Goal: Task Accomplishment & Management: Complete application form

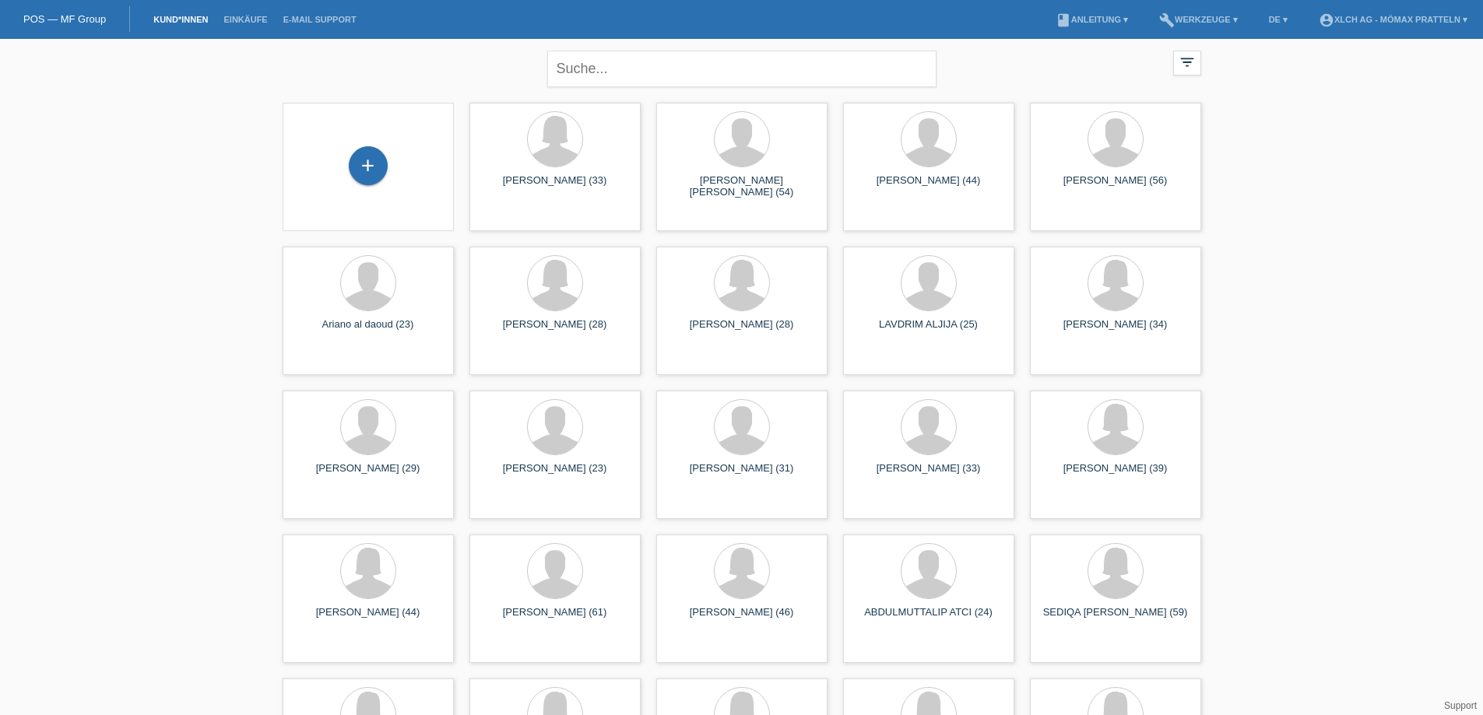
click at [394, 156] on div "+" at bounding box center [368, 166] width 146 height 41
click at [377, 163] on div "+" at bounding box center [368, 165] width 39 height 39
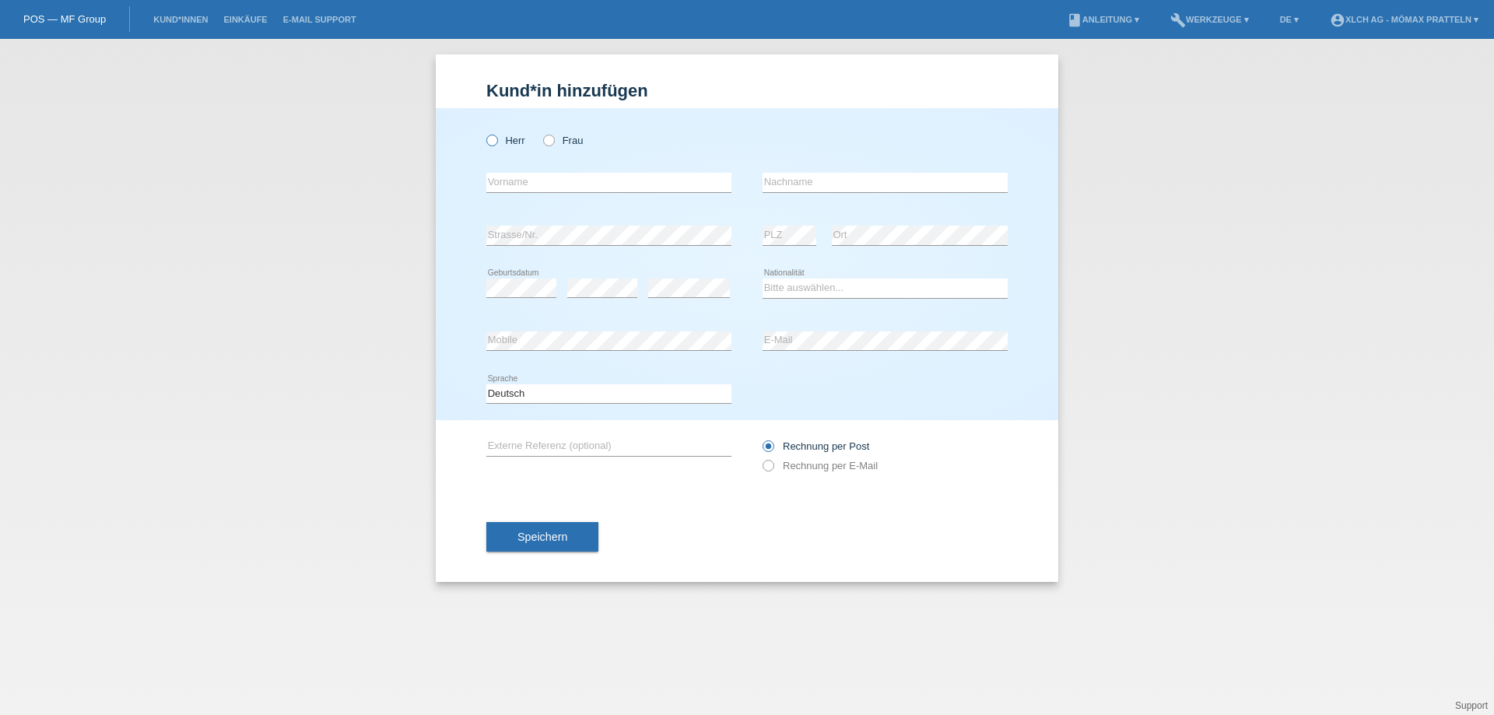
click at [484, 132] on icon at bounding box center [484, 132] width 0 height 0
click at [496, 142] on input "Herr" at bounding box center [491, 140] width 10 height 10
radio input "true"
click at [588, 185] on input "text" at bounding box center [608, 182] width 245 height 19
type input "[PERSON_NAME]"
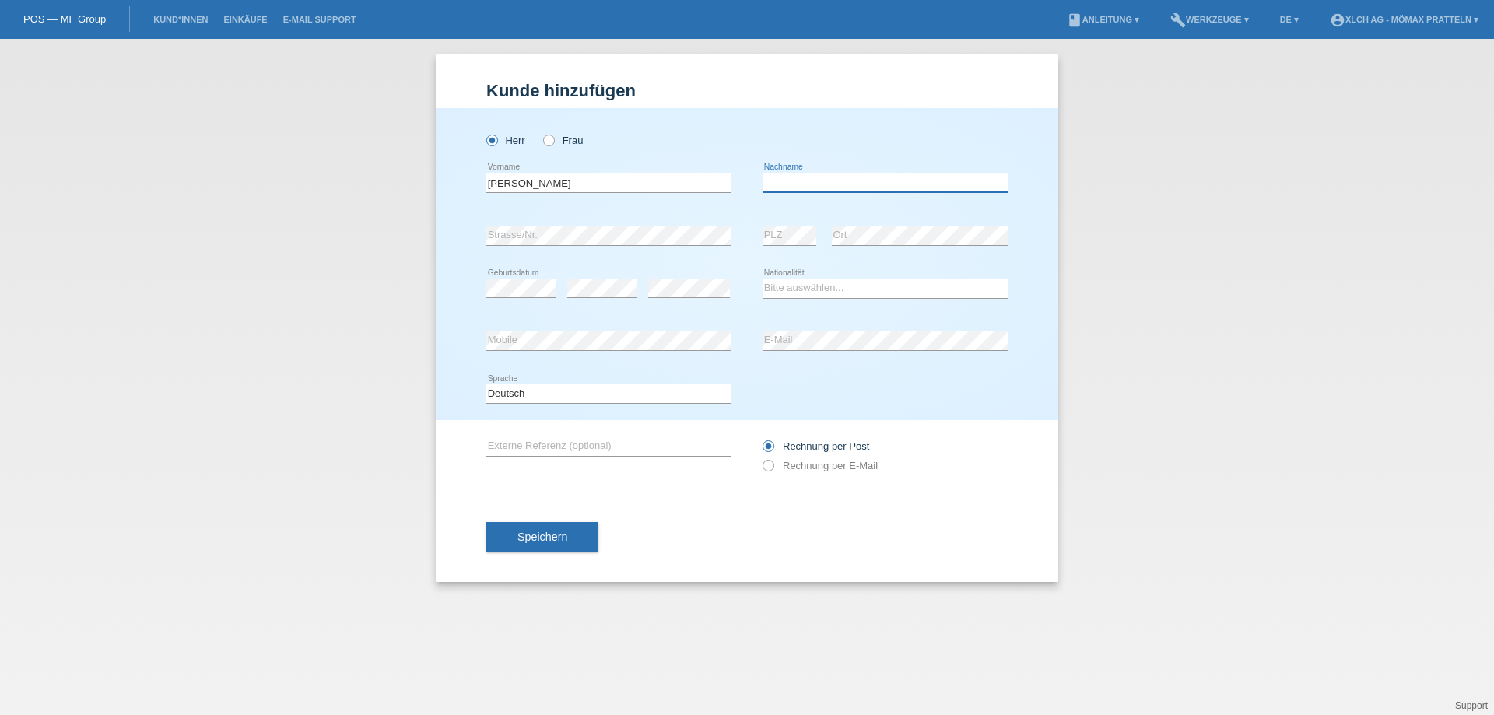
click at [798, 184] on input "text" at bounding box center [885, 182] width 245 height 19
type input "Halla"
click at [533, 277] on div "error Geburtsdatum" at bounding box center [521, 288] width 70 height 53
click at [444, 230] on div "Herr Frau Lars error Vorname" at bounding box center [747, 264] width 623 height 312
drag, startPoint x: 960, startPoint y: 250, endPoint x: 944, endPoint y: 245, distance: 17.0
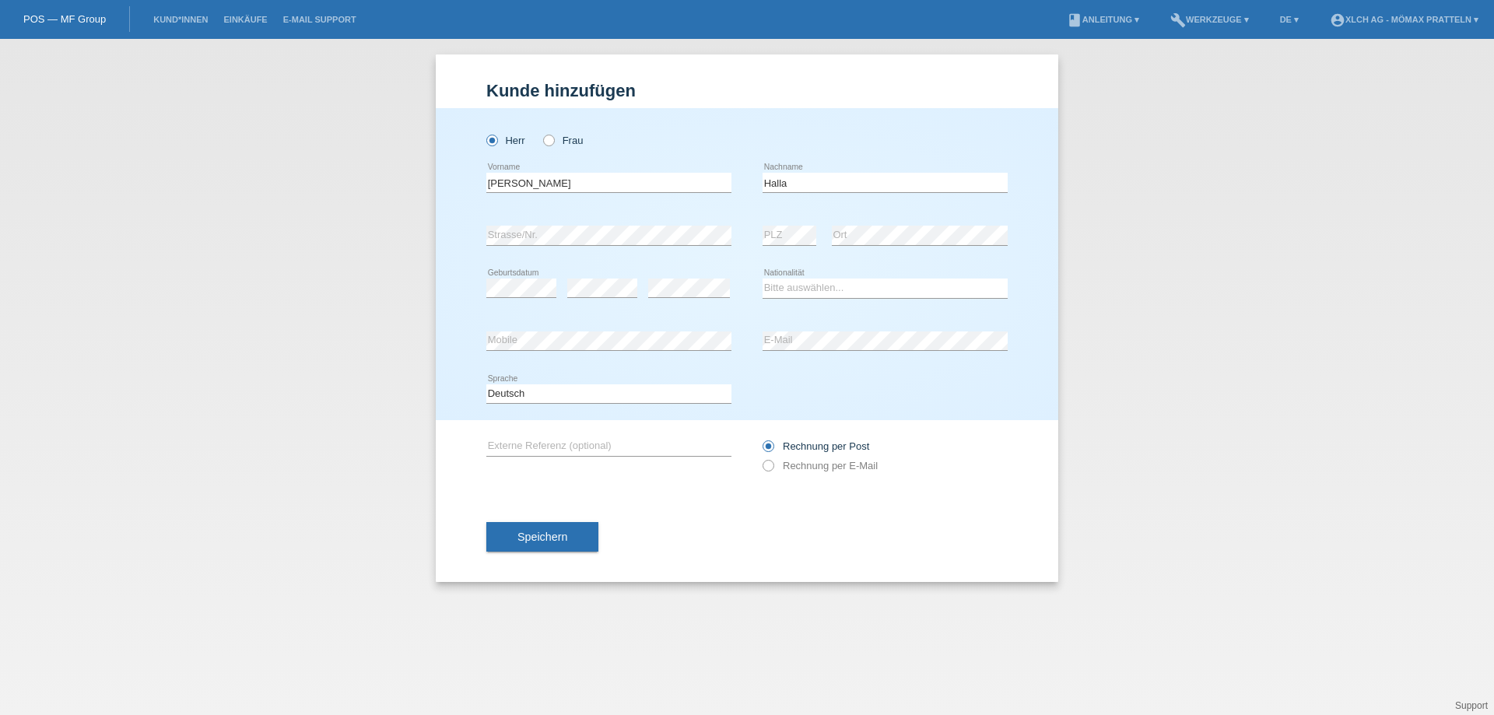
click at [948, 251] on div "error Ort" at bounding box center [920, 235] width 176 height 53
click at [561, 286] on div "error Geburtsdatum error error" at bounding box center [608, 288] width 245 height 53
click at [797, 284] on select "Bitte auswählen... Schweiz Deutschland Liechtenstein Österreich ------------ Af…" at bounding box center [885, 288] width 245 height 19
select select "DE"
click at [763, 279] on select "Bitte auswählen... Schweiz Deutschland Liechtenstein Österreich ------------ Af…" at bounding box center [885, 288] width 245 height 19
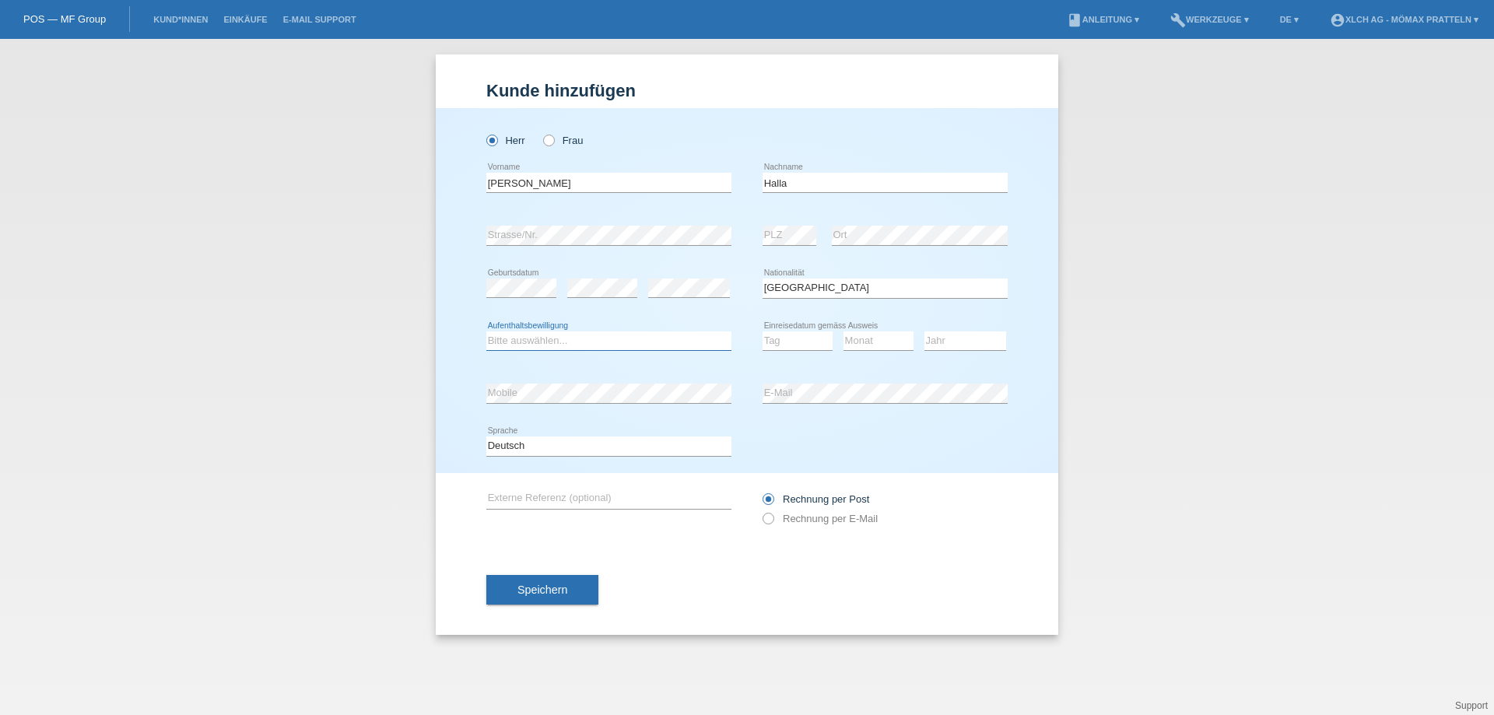
click at [514, 338] on select "Bitte auswählen... C B B - Flüchtlingsstatus Andere" at bounding box center [608, 341] width 245 height 19
select select "B"
click at [486, 332] on select "Bitte auswählen... C B B - Flüchtlingsstatus Andere" at bounding box center [608, 341] width 245 height 19
click at [771, 340] on select "Tag 01 02 03 04 05 06 07 08 09 10 11" at bounding box center [798, 341] width 70 height 19
click at [789, 338] on select "Tag 01 02 03 04 05 06 07 08 09 10 11" at bounding box center [798, 341] width 70 height 19
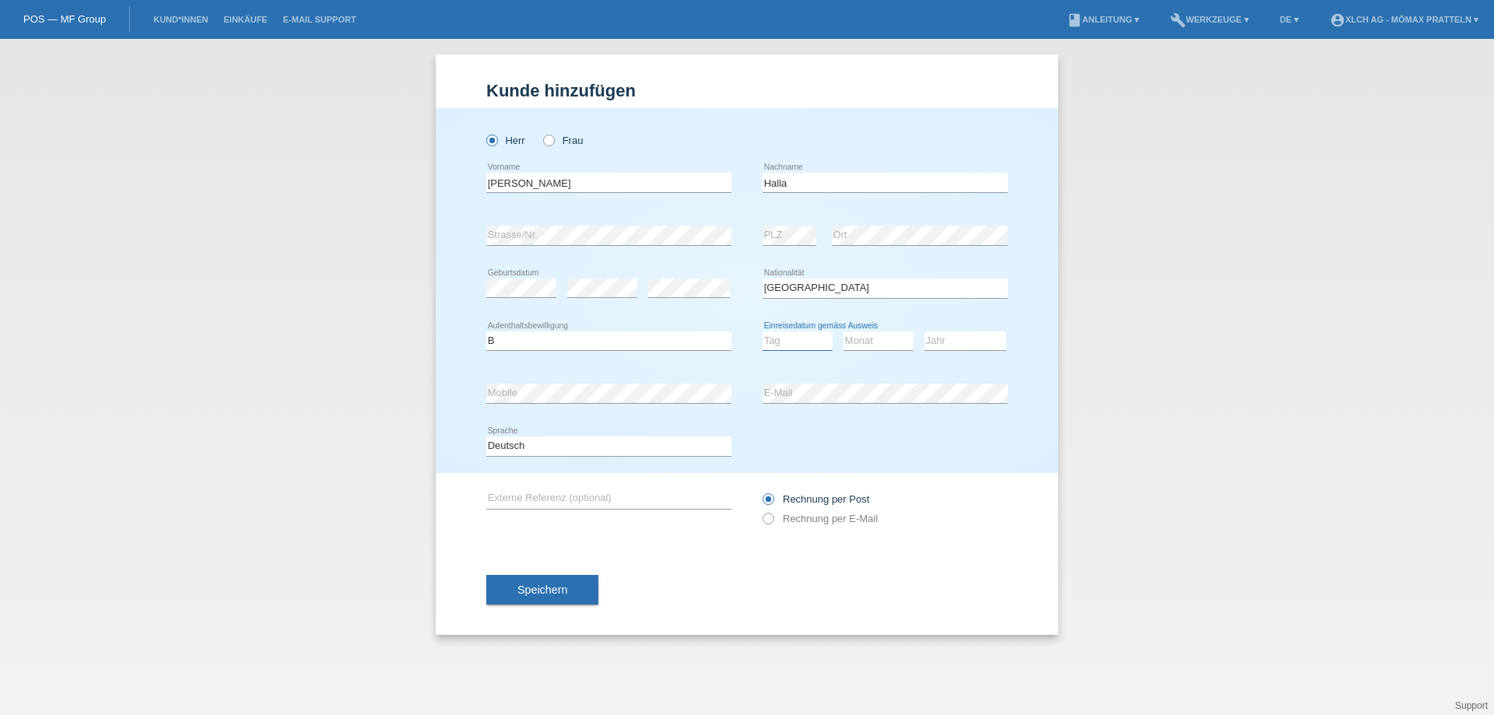
select select "04"
click at [763, 332] on select "Tag 01 02 03 04 05 06 07 08 09 10 11" at bounding box center [798, 341] width 70 height 19
click at [863, 337] on select "Monat 01 02 03 04 05 06 07 08 09 10 11" at bounding box center [879, 341] width 70 height 19
select select "01"
click at [844, 332] on select "Monat 01 02 03 04 05 06 07 08 09 10 11" at bounding box center [879, 341] width 70 height 19
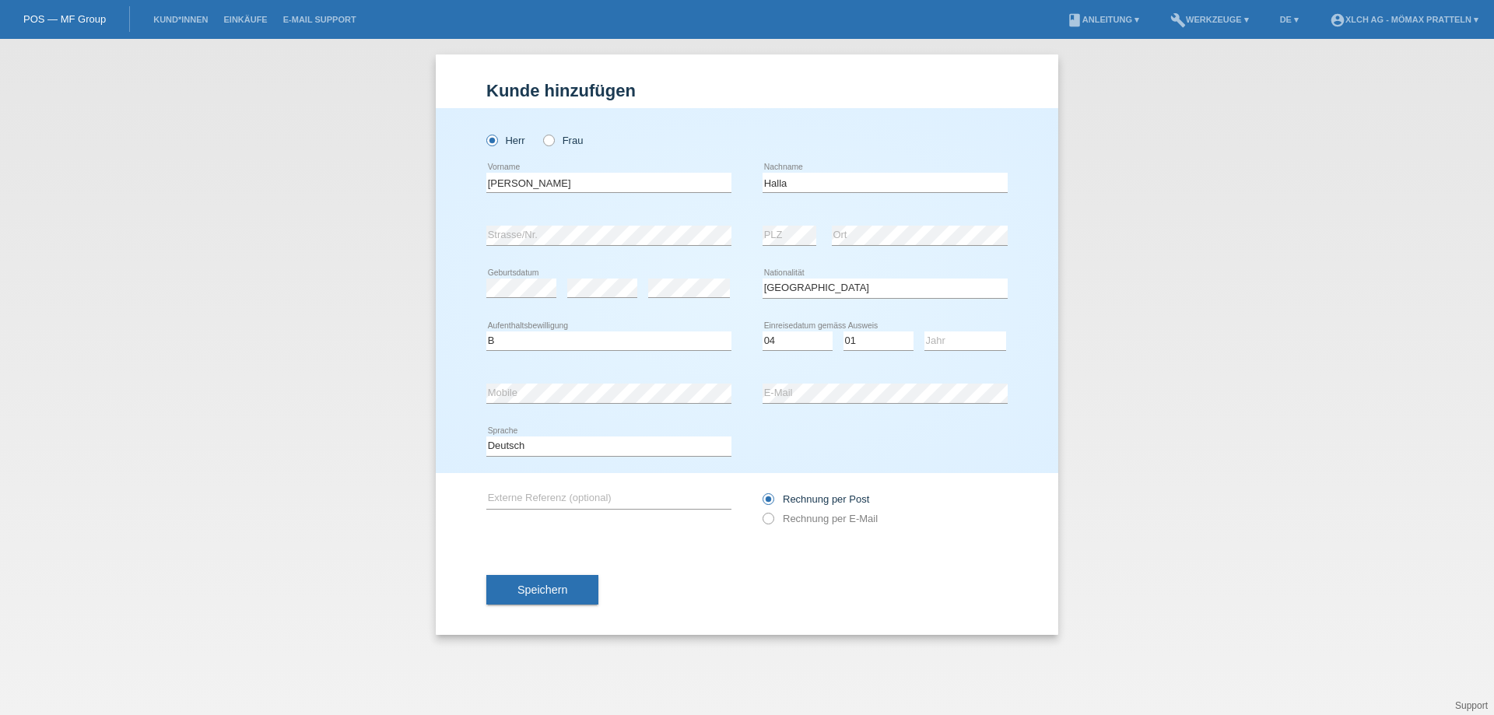
click at [956, 353] on div "Jahr 2025 2024 2023 2022 2021 2020 2019 2018 2017" at bounding box center [966, 341] width 82 height 53
click at [955, 347] on select "Jahr 2025 2024 2023 2022 2021 2020 2019 2018 2017 2016 2015 2014 2013 2012 2011…" at bounding box center [966, 341] width 82 height 19
select select "2023"
click at [925, 332] on select "Jahr 2025 2024 2023 2022 2021 2020 2019 2018 2017 2016 2015 2014 2013 2012 2011…" at bounding box center [966, 341] width 82 height 19
click at [554, 595] on span "Speichern" at bounding box center [543, 590] width 50 height 12
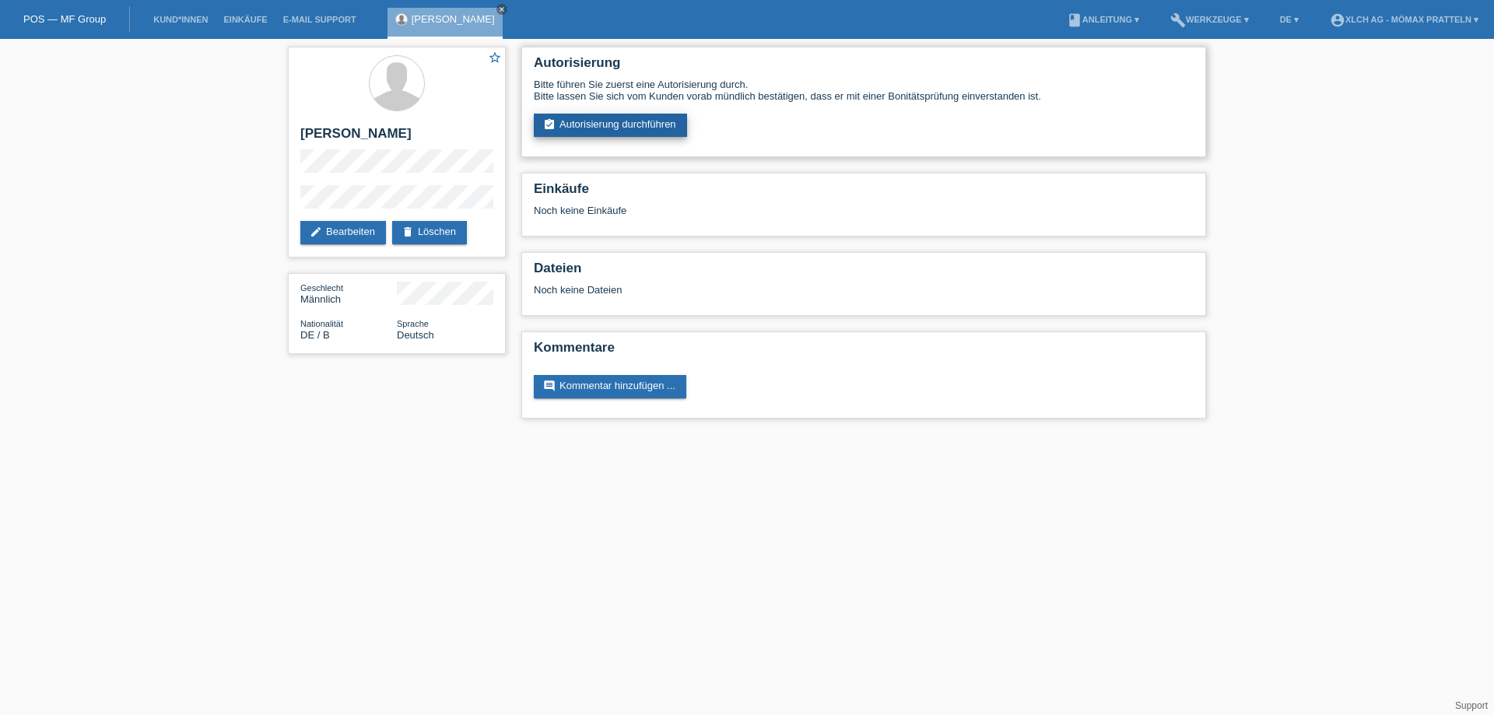
click at [644, 126] on link "assignment_turned_in Autorisierung durchführen" at bounding box center [610, 125] width 153 height 23
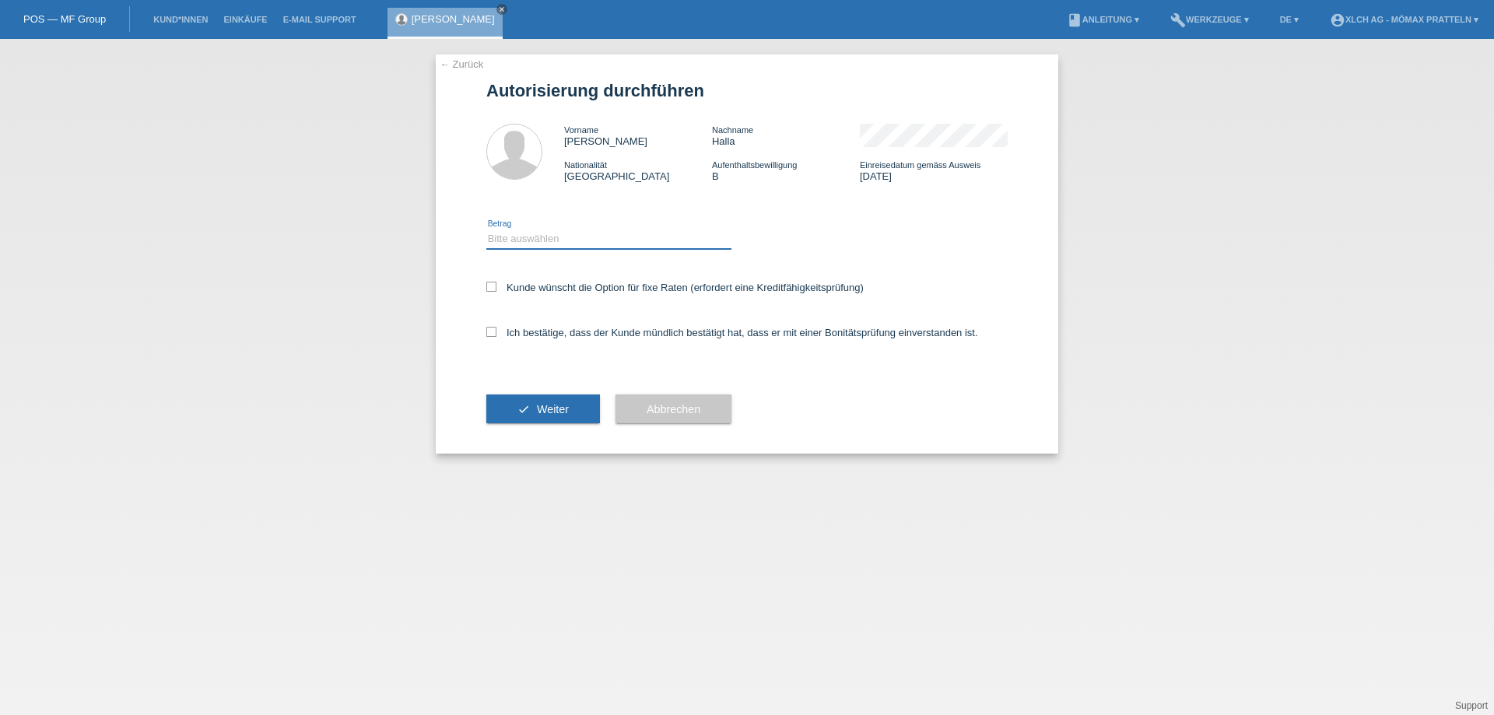
click at [525, 240] on select "Bitte auswählen CHF 1.00 - CHF 499.00 CHF 500.00 - CHF 1'999.00 CHF 2'000.00 - …" at bounding box center [608, 239] width 245 height 19
click at [486, 230] on select "Bitte auswählen CHF 1.00 - CHF 499.00 CHF 500.00 - CHF 1'999.00 CHF 2'000.00 - …" at bounding box center [608, 239] width 245 height 19
click at [644, 245] on select "Bitte auswählen CHF 1.00 - CHF 499.00 CHF 500.00 - CHF 1'999.00 CHF 2'000.00 - …" at bounding box center [608, 239] width 245 height 19
click at [486, 230] on select "Bitte auswählen CHF 1.00 - CHF 499.00 CHF 500.00 - CHF 1'999.00 CHF 2'000.00 - …" at bounding box center [608, 239] width 245 height 19
click at [627, 243] on select "Bitte auswählen CHF 1.00 - CHF 499.00 CHF 500.00 - CHF 1'999.00 CHF 2'000.00 - …" at bounding box center [608, 239] width 245 height 19
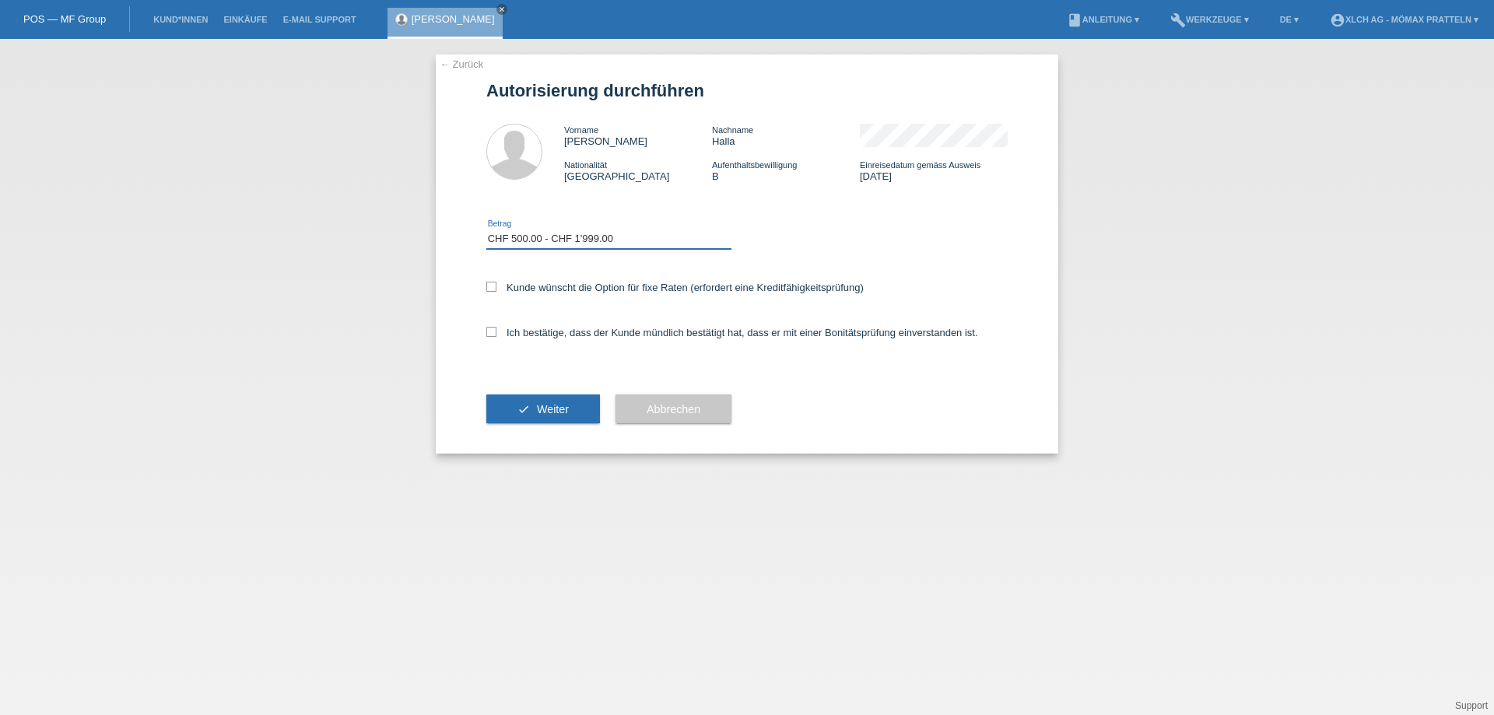
select select "3"
click at [486, 230] on select "Bitte auswählen CHF 1.00 - CHF 499.00 CHF 500.00 - CHF 1'999.00 CHF 2'000.00 - …" at bounding box center [608, 239] width 245 height 19
drag, startPoint x: 493, startPoint y: 284, endPoint x: 493, endPoint y: 301, distance: 17.1
click at [493, 293] on div "Kunde wünscht die Option für fixe Raten (erfordert eine Kreditfähigkeitsprüfung)" at bounding box center [746, 288] width 521 height 45
click at [489, 332] on icon at bounding box center [491, 332] width 10 height 10
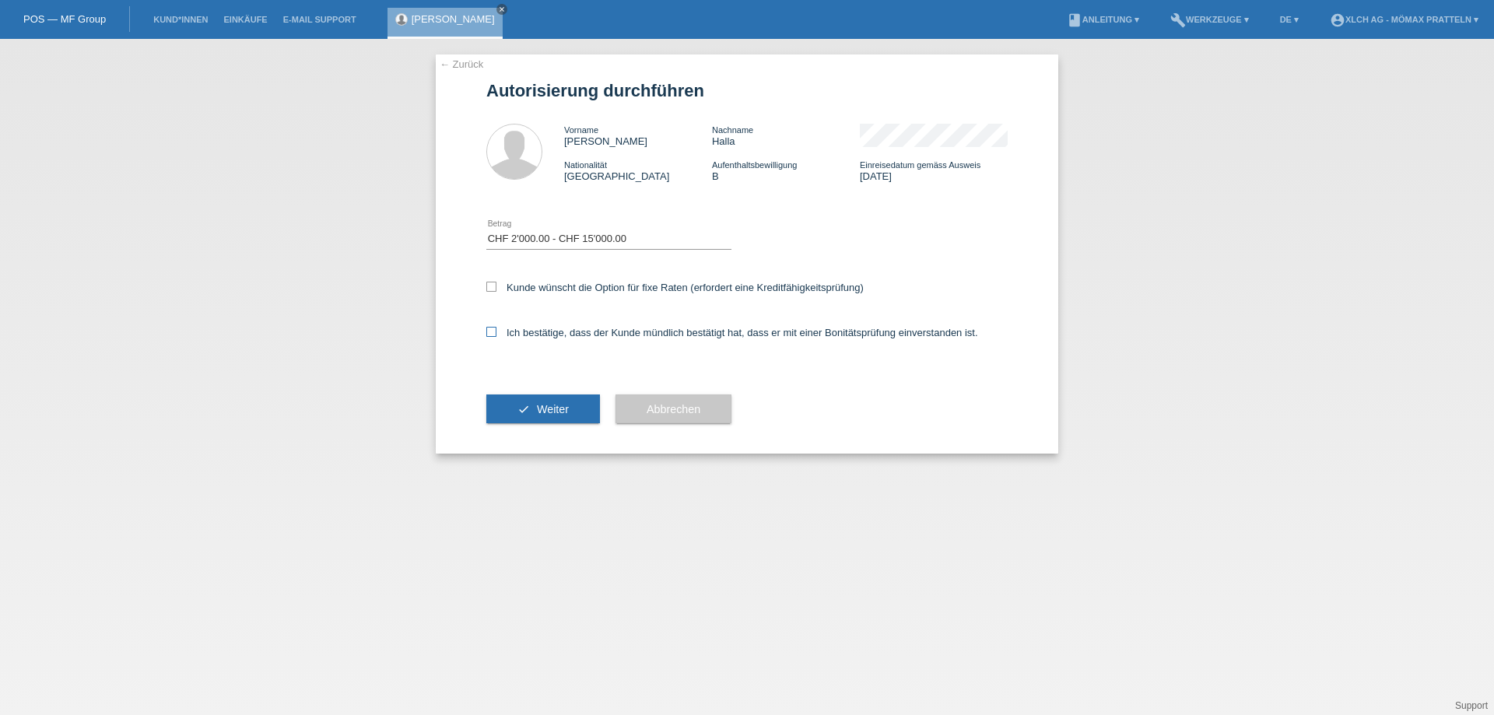
click at [489, 332] on input "Ich bestätige, dass der Kunde mündlich bestätigt hat, dass er mit einer Bonität…" at bounding box center [491, 332] width 10 height 10
checkbox input "true"
click at [492, 288] on icon at bounding box center [491, 287] width 10 height 10
click at [492, 288] on input "Kunde wünscht die Option für fixe Raten (erfordert eine Kreditfähigkeitsprüfung)" at bounding box center [491, 287] width 10 height 10
checkbox input "true"
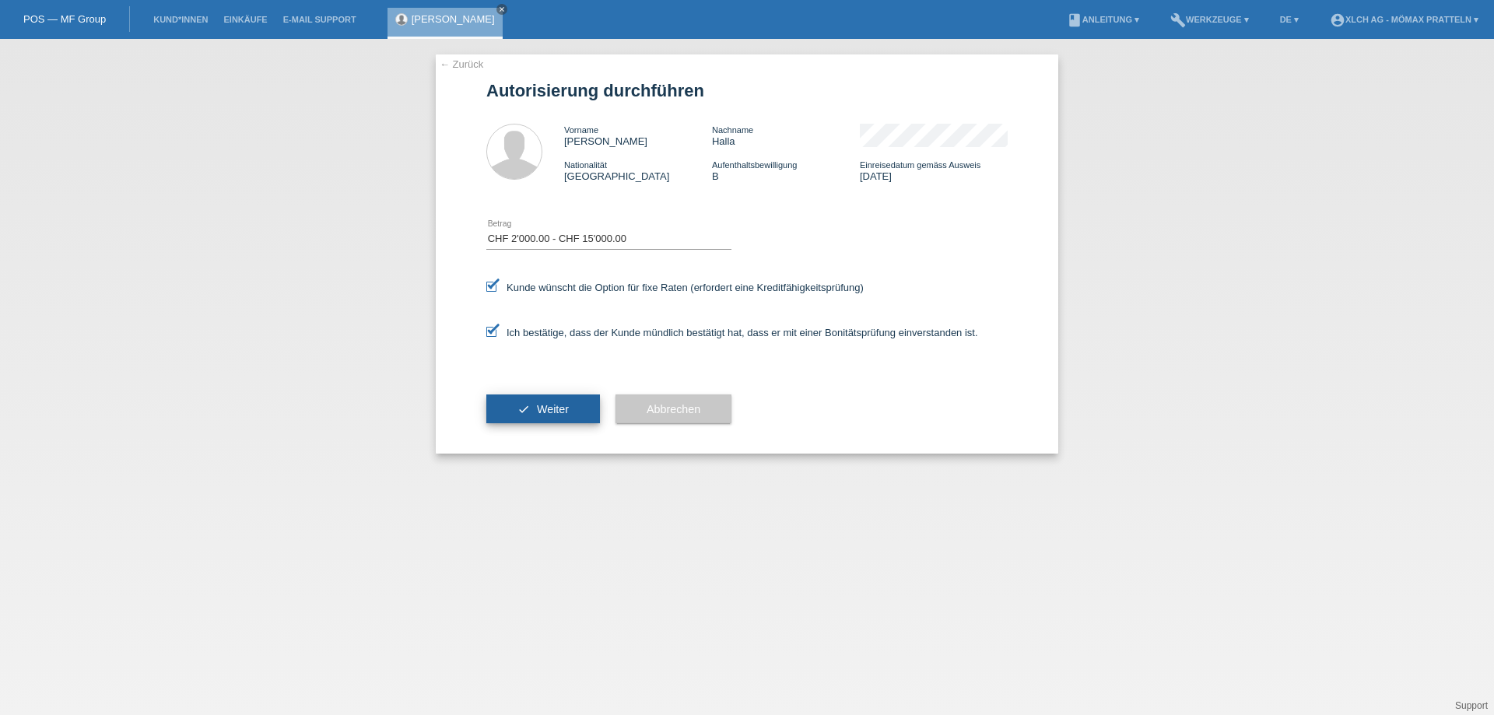
click at [576, 410] on button "check Weiter" at bounding box center [543, 410] width 114 height 30
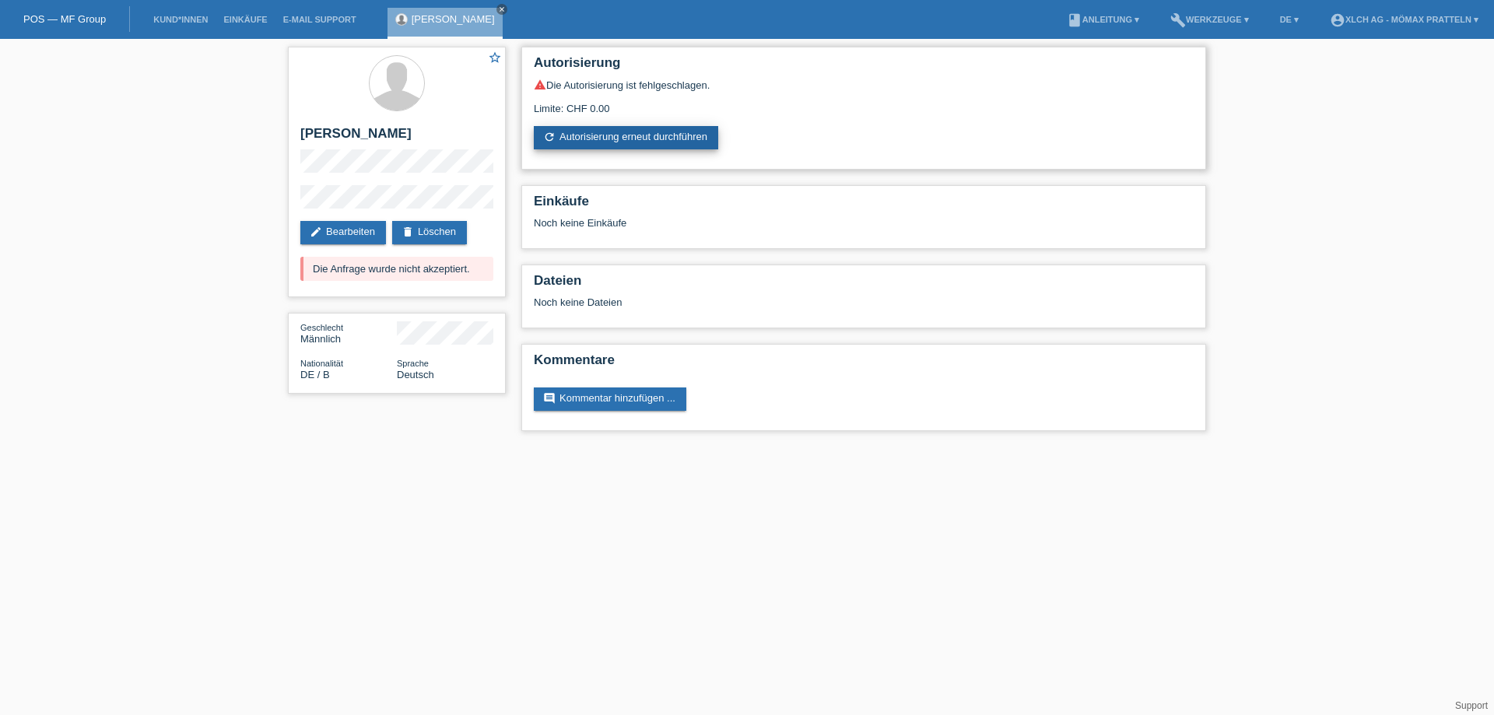
click at [616, 135] on link "refresh Autorisierung erneut durchführen" at bounding box center [626, 137] width 184 height 23
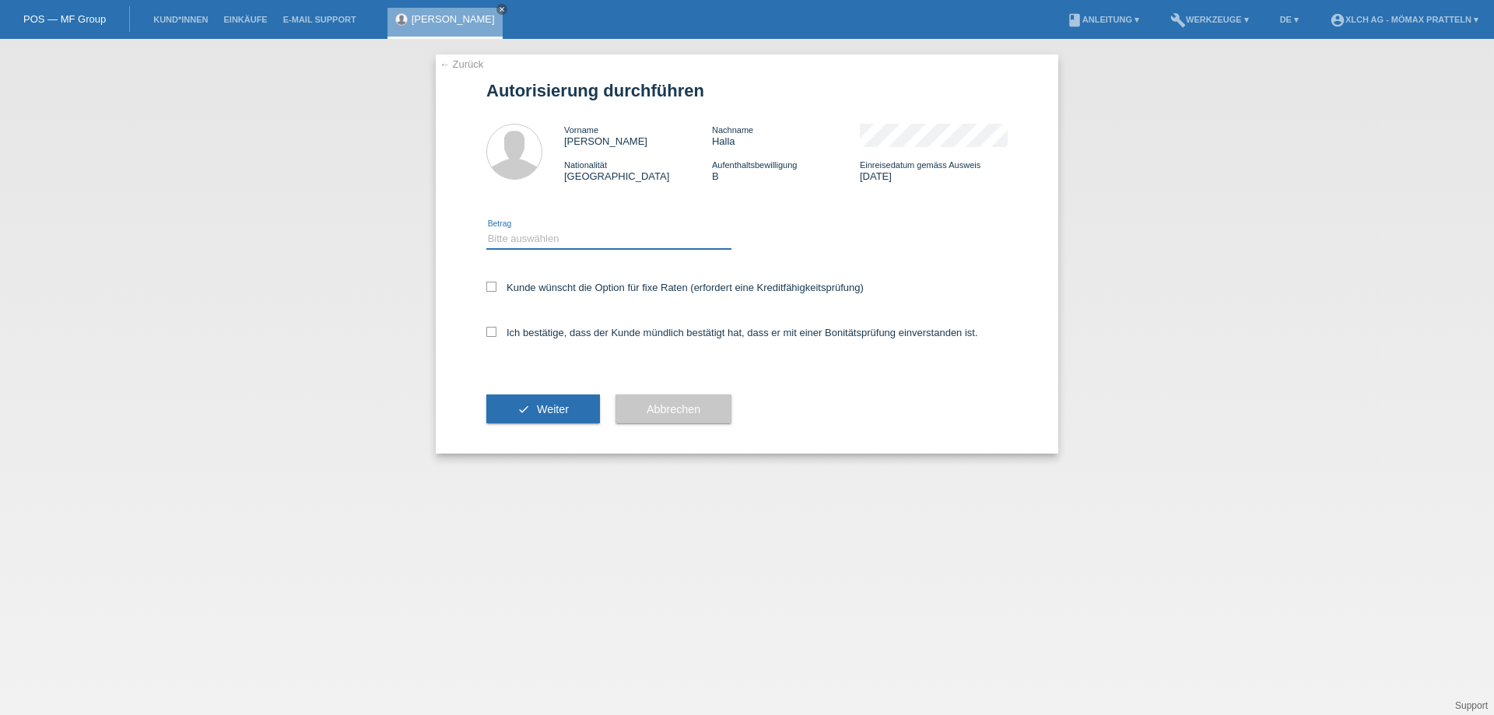
click at [541, 244] on select "Bitte auswählen CHF 1.00 - CHF 499.00 CHF 500.00 - CHF 1'999.00 CHF 2'000.00 - …" at bounding box center [608, 239] width 245 height 19
select select "3"
click at [486, 230] on select "Bitte auswählen CHF 1.00 - CHF 499.00 CHF 500.00 - CHF 1'999.00 CHF 2'000.00 - …" at bounding box center [608, 239] width 245 height 19
click at [496, 287] on icon at bounding box center [491, 287] width 10 height 10
click at [496, 287] on input "Kunde wünscht die Option für fixe Raten (erfordert eine Kreditfähigkeitsprüfung)" at bounding box center [491, 287] width 10 height 10
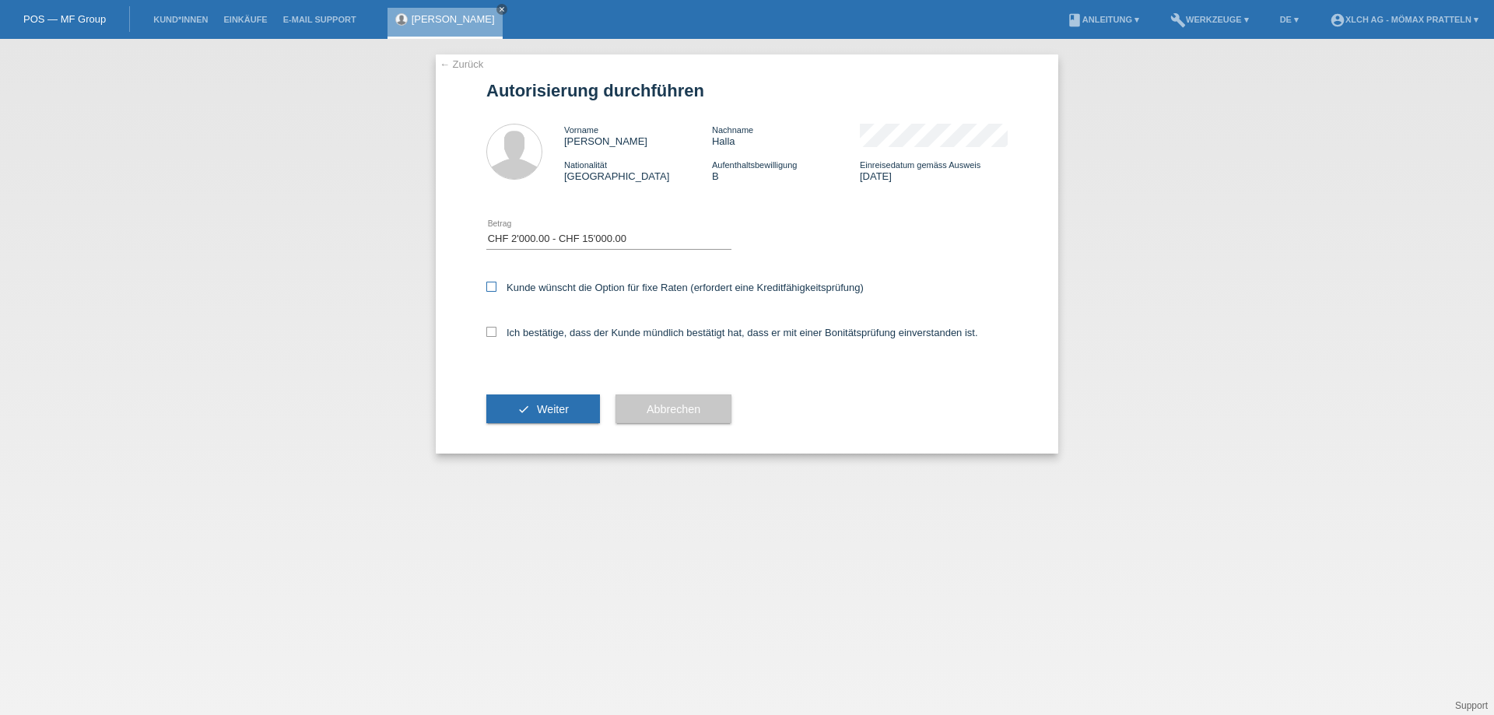
checkbox input "true"
click at [495, 328] on icon at bounding box center [491, 332] width 10 height 10
click at [495, 328] on input "Ich bestätige, dass der Kunde mündlich bestätigt hat, dass er mit einer Bonität…" at bounding box center [491, 332] width 10 height 10
checkbox input "true"
click at [538, 407] on span "Weiter" at bounding box center [553, 409] width 32 height 12
